Goal: Task Accomplishment & Management: Manage account settings

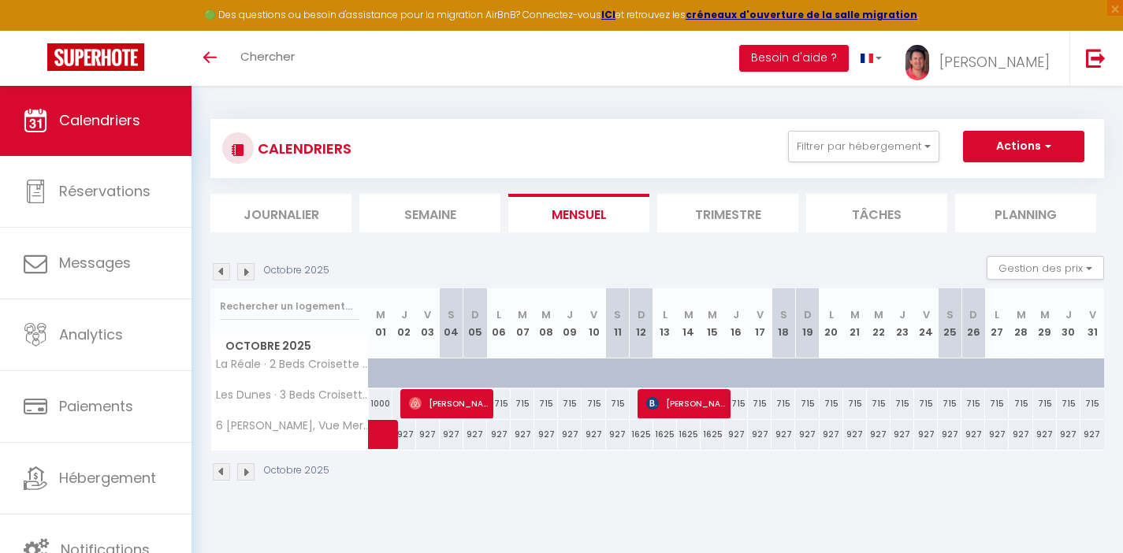
click at [760, 403] on div "715" at bounding box center [760, 403] width 24 height 29
type input "715"
type input "Ven 17 Octobre 2025"
type input "[DATE]"
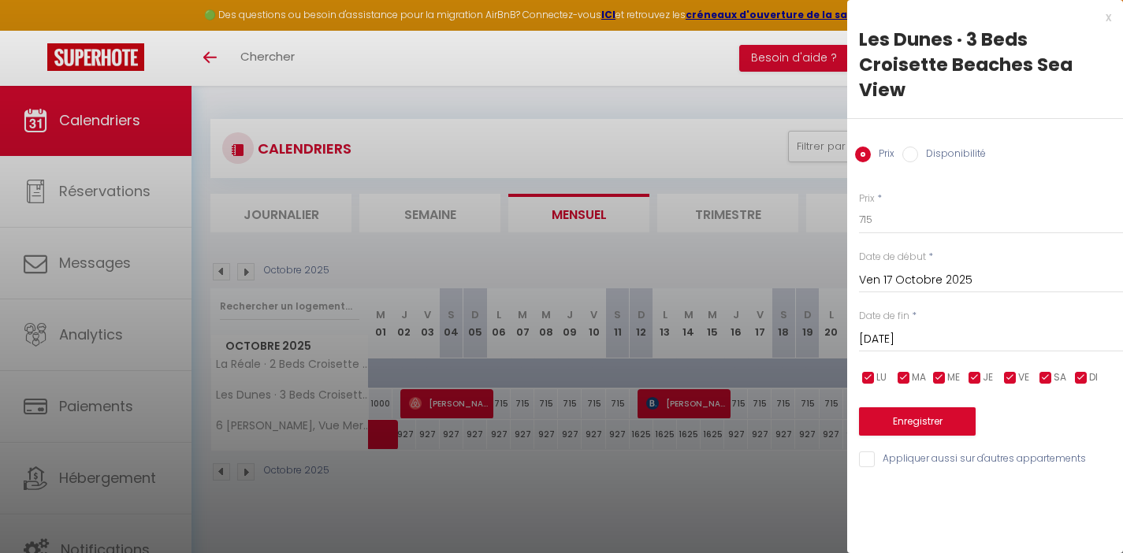
click at [761, 424] on div at bounding box center [561, 276] width 1123 height 553
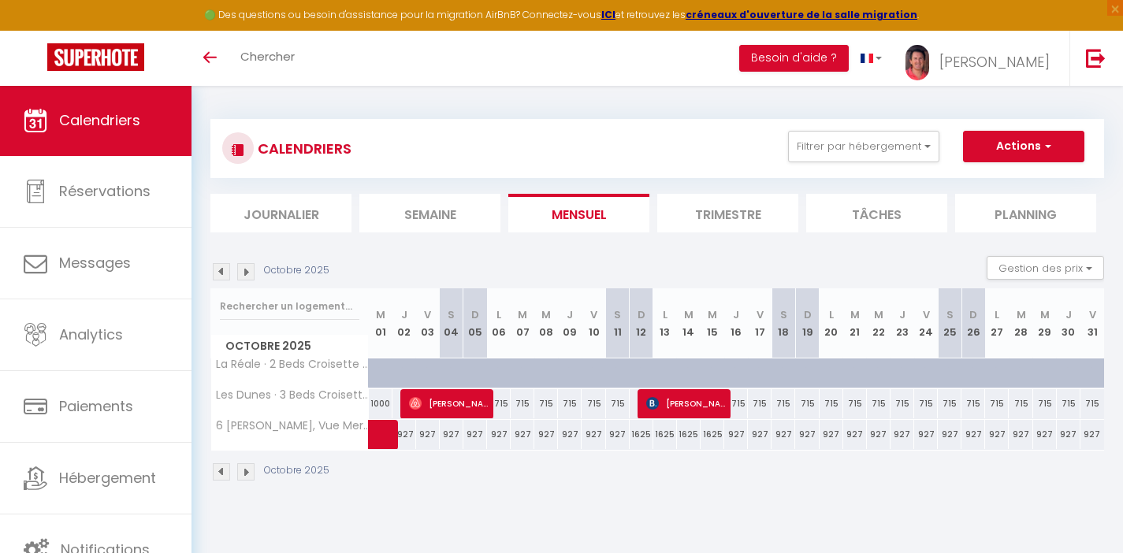
click at [761, 429] on div "927" at bounding box center [760, 434] width 24 height 29
type input "927"
type input "Ven 17 Octobre 2025"
type input "[DATE]"
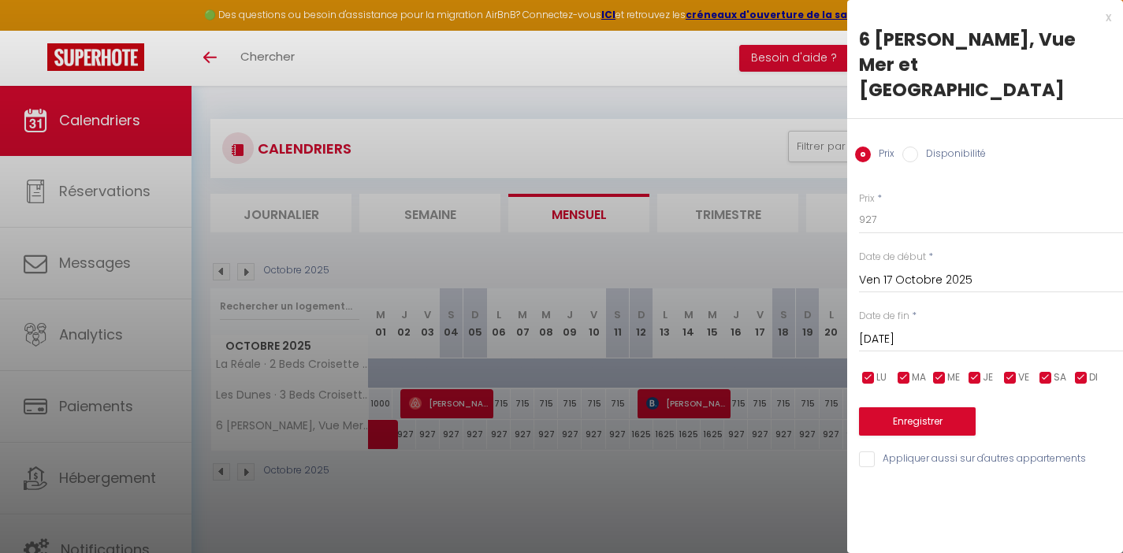
click at [899, 270] on input "Ven 17 Octobre 2025" at bounding box center [991, 280] width 264 height 20
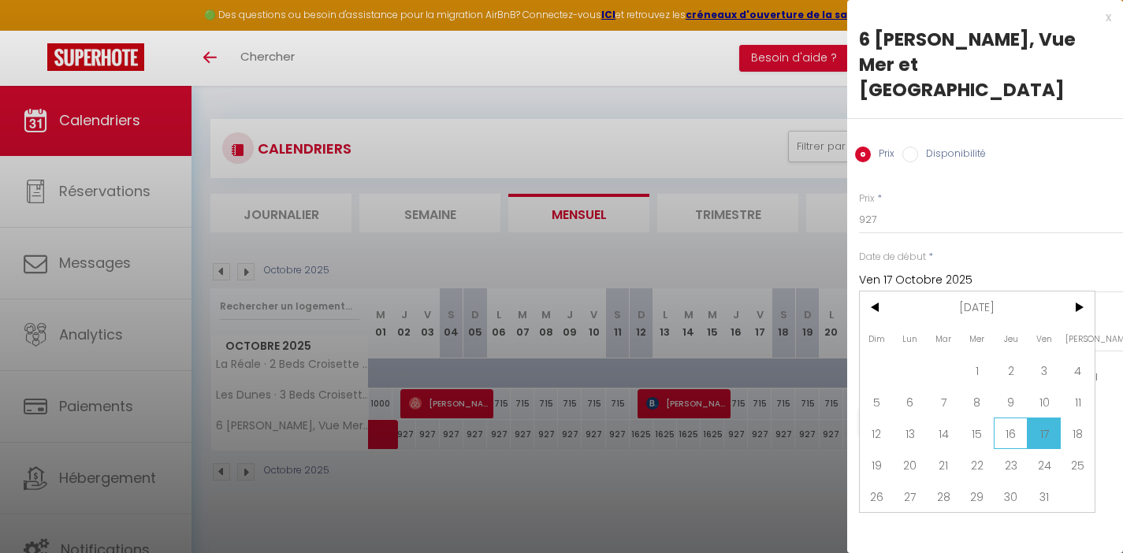
click at [1013, 418] on span "16" at bounding box center [1011, 434] width 34 height 32
type input "Jeu 16 Octobre 2025"
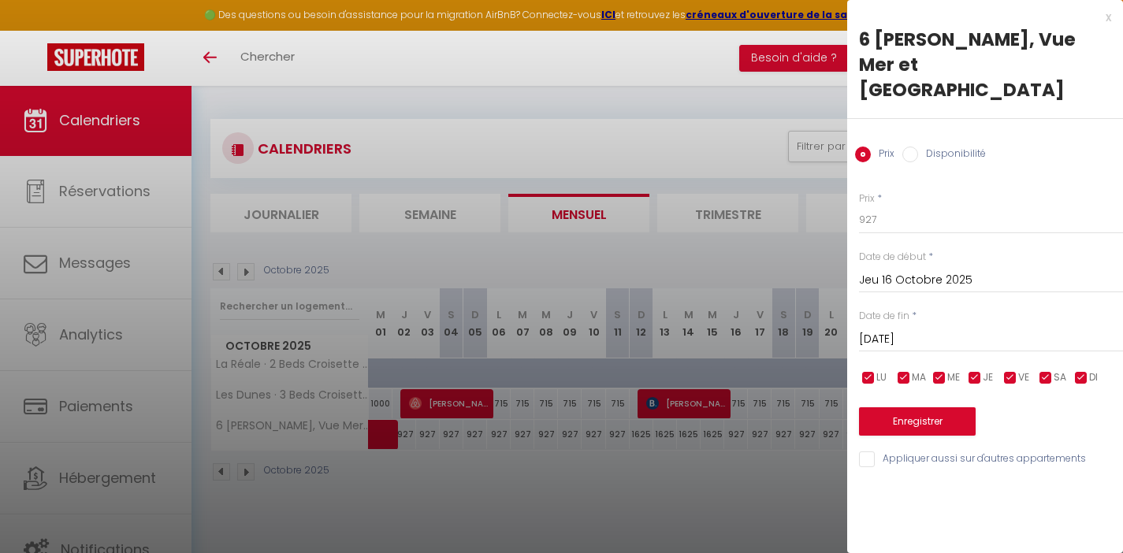
click at [924, 329] on input "[DATE]" at bounding box center [991, 339] width 264 height 20
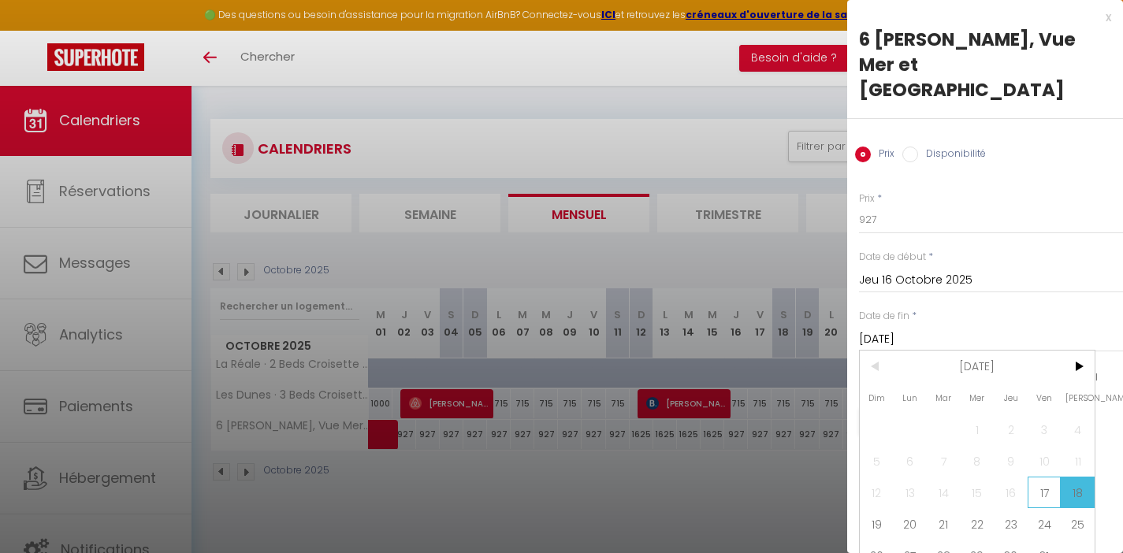
click at [1046, 486] on span "17" at bounding box center [1045, 493] width 34 height 32
type input "Ven 17 Octobre 2025"
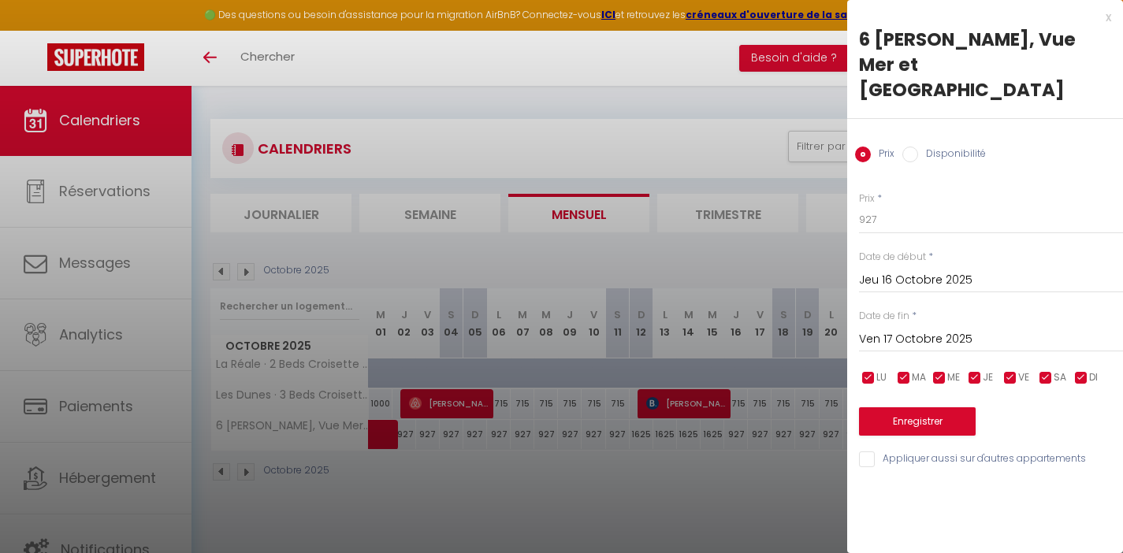
click at [915, 147] on input "Disponibilité" at bounding box center [910, 155] width 16 height 16
radio input "true"
radio input "false"
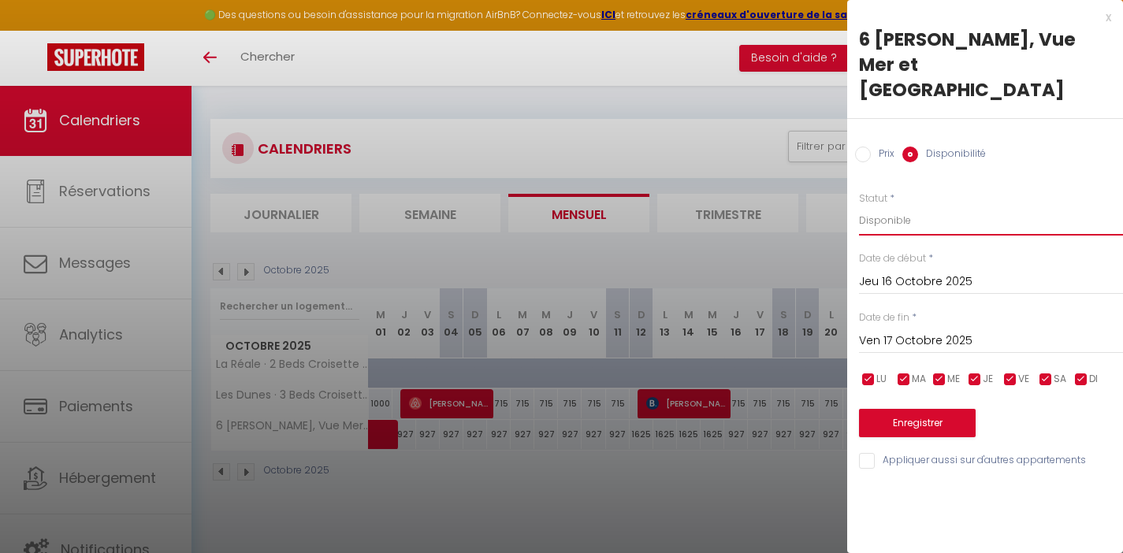
select select "0"
click at [924, 409] on button "Enregistrer" at bounding box center [917, 423] width 117 height 28
